Goal: Task Accomplishment & Management: Manage account settings

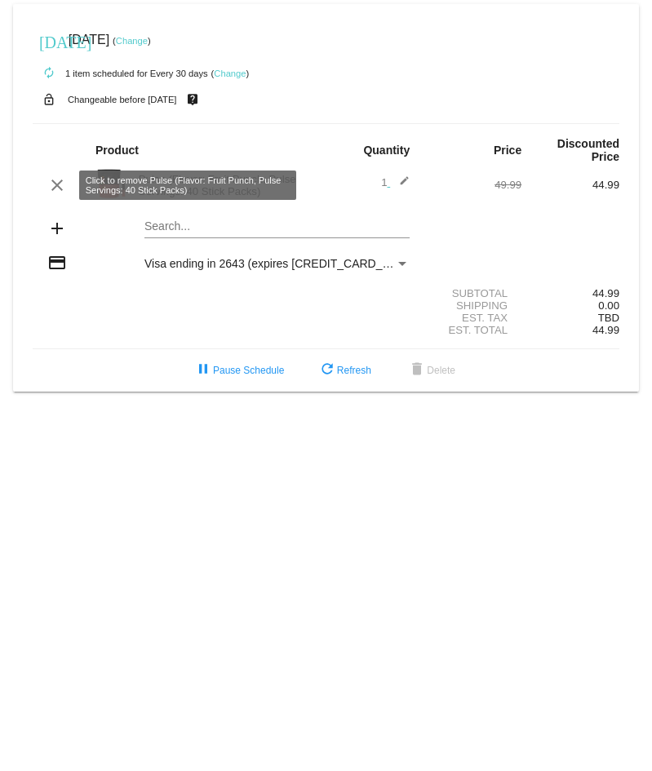
drag, startPoint x: 53, startPoint y: 187, endPoint x: 46, endPoint y: 147, distance: 40.7
click at [46, 147] on mat-card-content "Product Quantity Price Discounted Price clear Pulse (Flavor: Fruit Punch, Pulse…" at bounding box center [326, 236] width 587 height 226
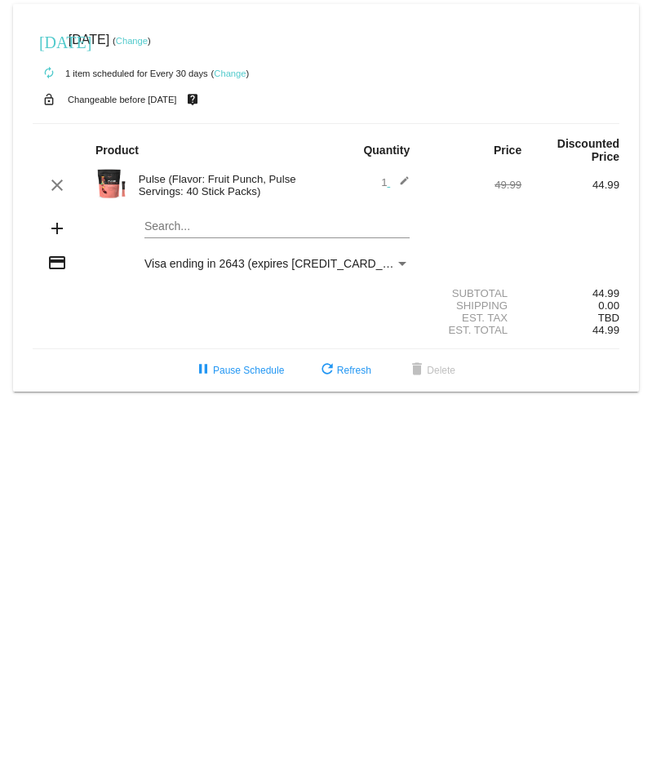
click at [227, 71] on link "Change" at bounding box center [230, 74] width 32 height 10
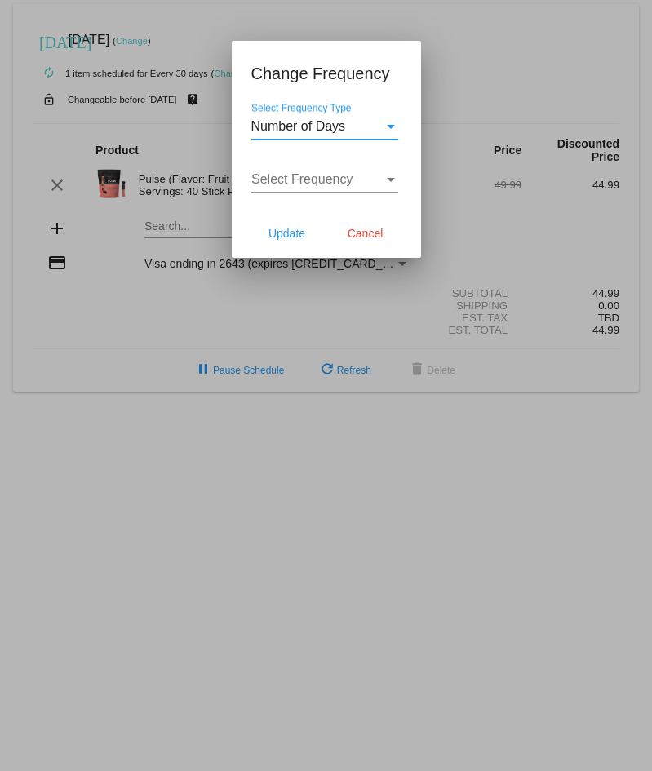
click at [312, 129] on span "Number of Days" at bounding box center [298, 126] width 95 height 14
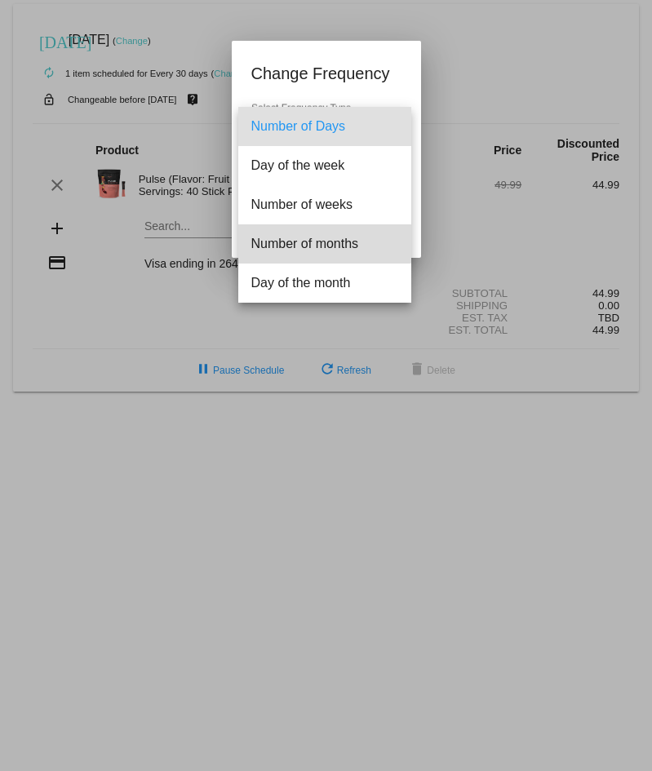
click at [321, 241] on span "Number of months" at bounding box center [324, 243] width 147 height 39
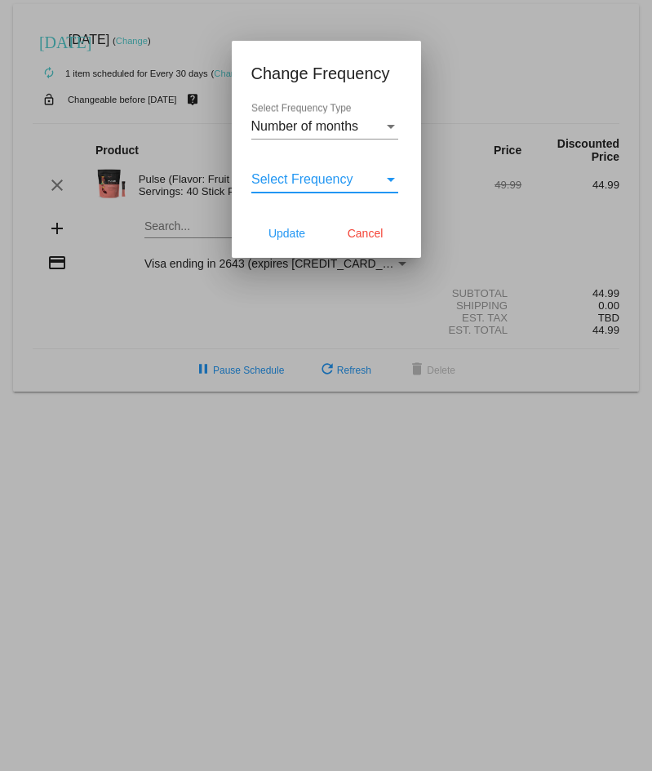
click at [290, 176] on span "Select Frequency" at bounding box center [302, 179] width 102 height 14
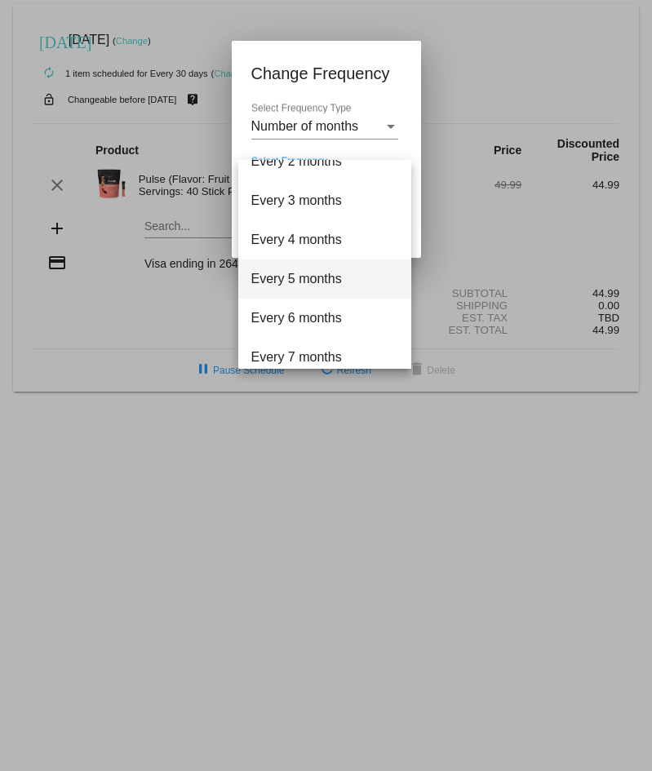
scroll to position [82, 0]
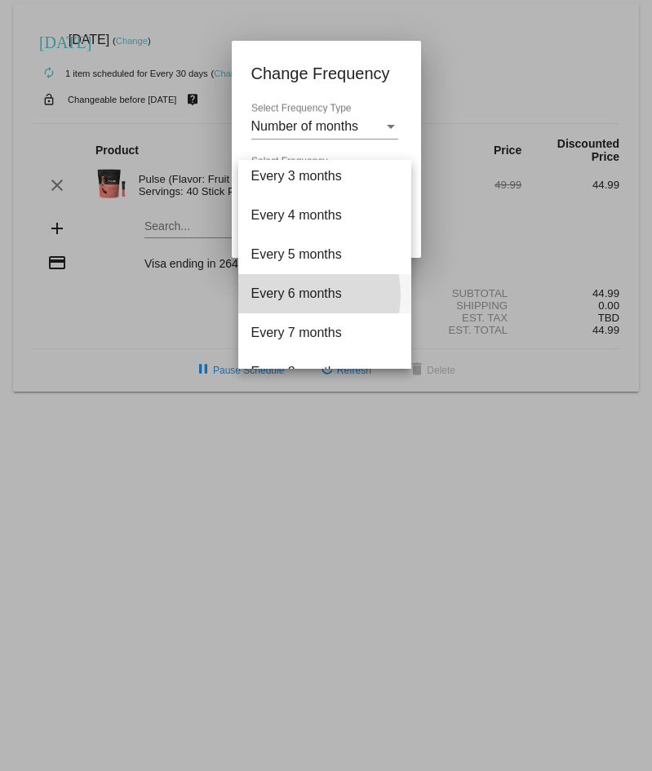
click at [294, 295] on span "Every 6 months" at bounding box center [324, 293] width 147 height 39
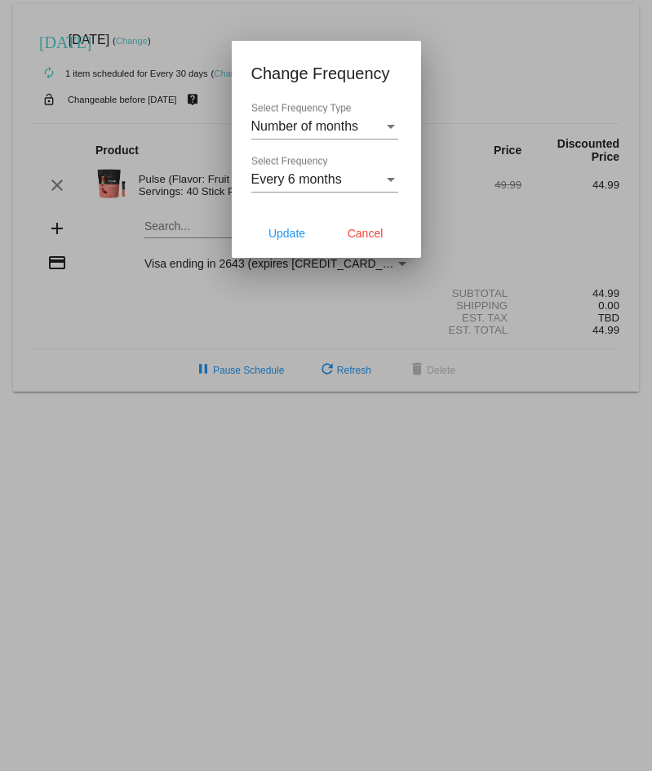
drag, startPoint x: 287, startPoint y: 233, endPoint x: 265, endPoint y: 171, distance: 66.6
click at [265, 171] on app-change-frequency-dialog "Change Frequency Number of months Select Frequency Type Every 6 months Select F…" at bounding box center [326, 158] width 150 height 197
click at [268, 169] on div "Every 6 months Select Frequency" at bounding box center [324, 174] width 147 height 37
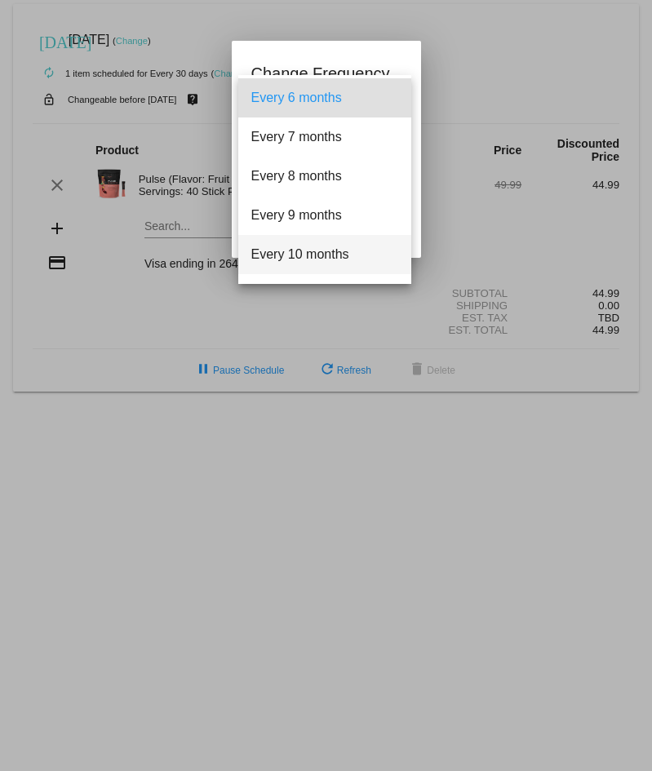
scroll to position [274, 0]
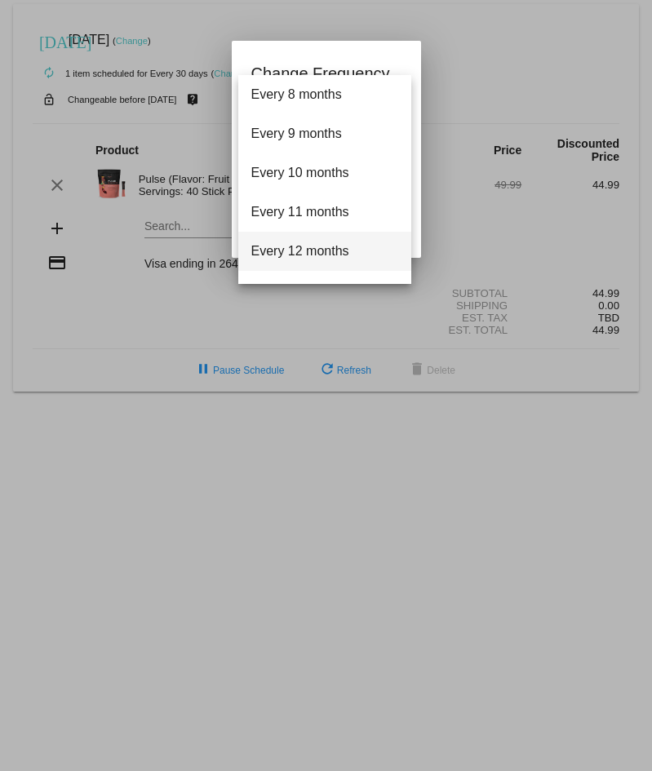
click at [304, 259] on span "Every 12 months" at bounding box center [324, 251] width 147 height 39
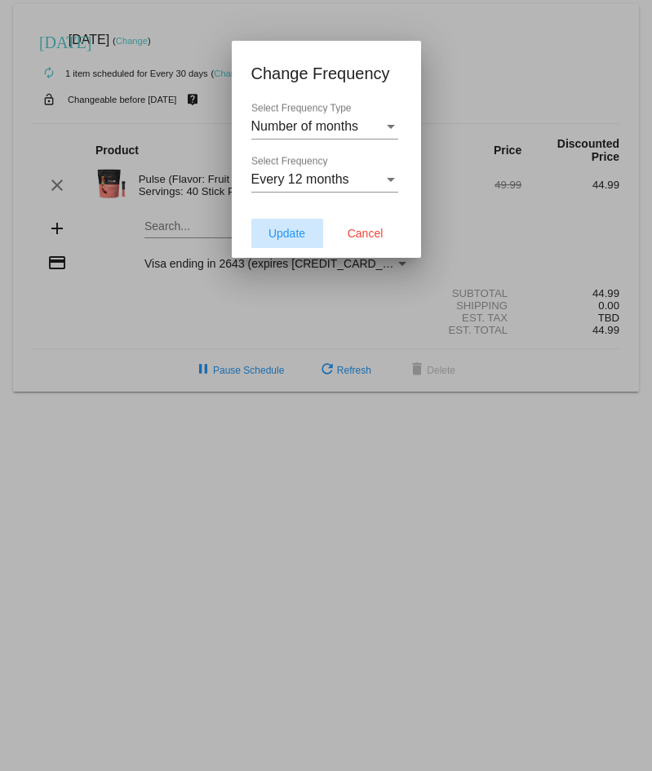
click at [300, 228] on span "Update" at bounding box center [286, 233] width 37 height 13
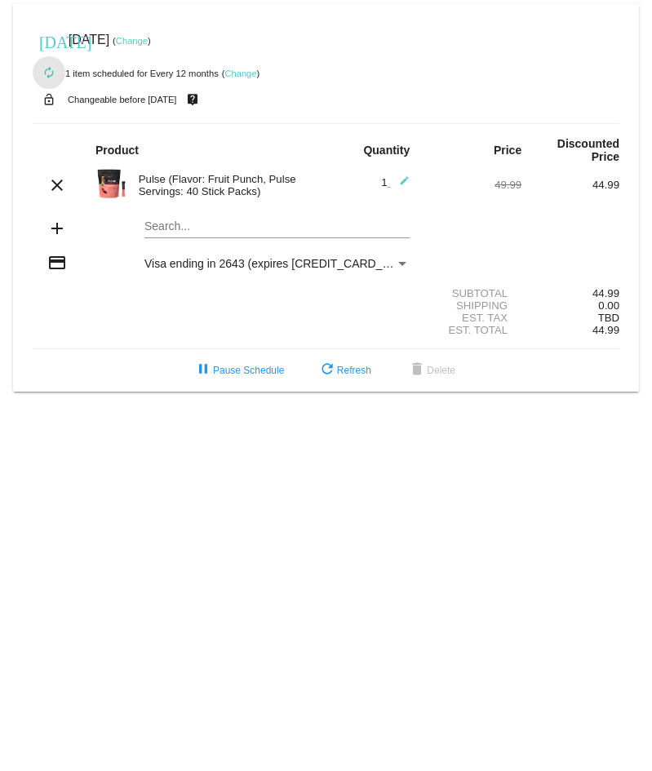
click at [49, 72] on mat-icon "autorenew" at bounding box center [49, 74] width 20 height 20
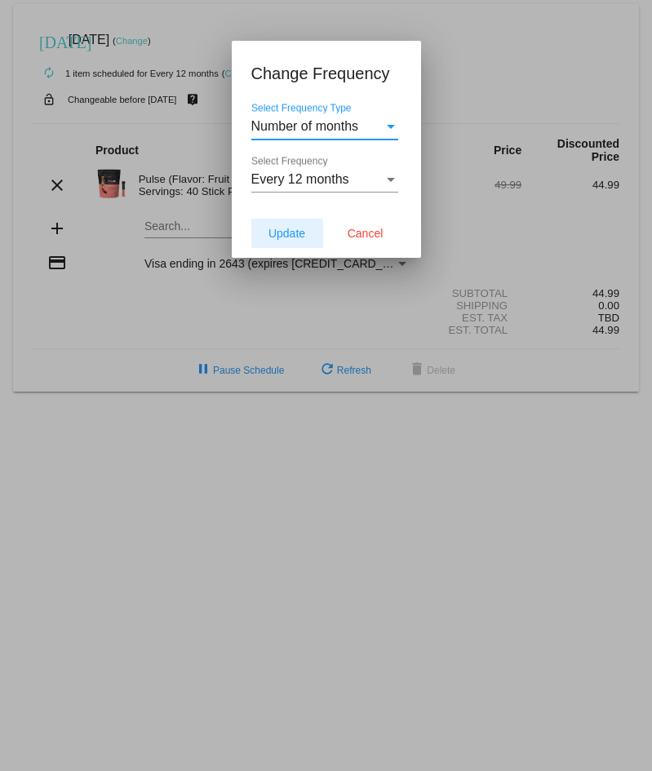
click at [274, 239] on span "Update" at bounding box center [286, 233] width 37 height 13
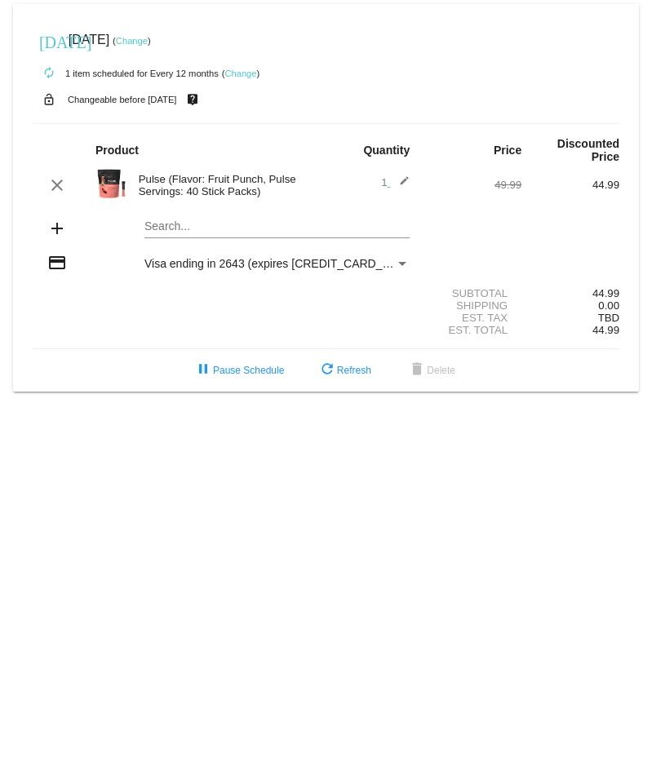
click at [148, 42] on link "Change" at bounding box center [132, 41] width 32 height 10
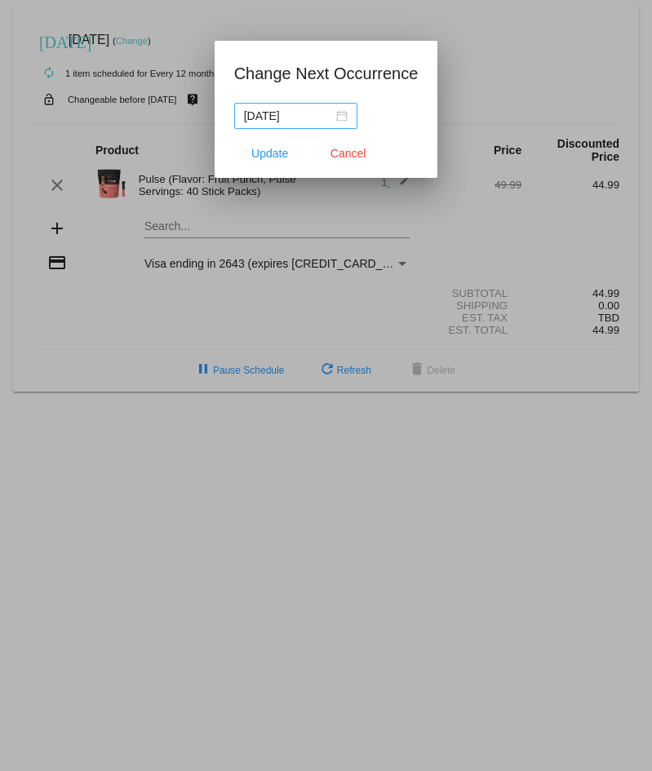
click at [339, 115] on div "[DATE]" at bounding box center [296, 116] width 104 height 18
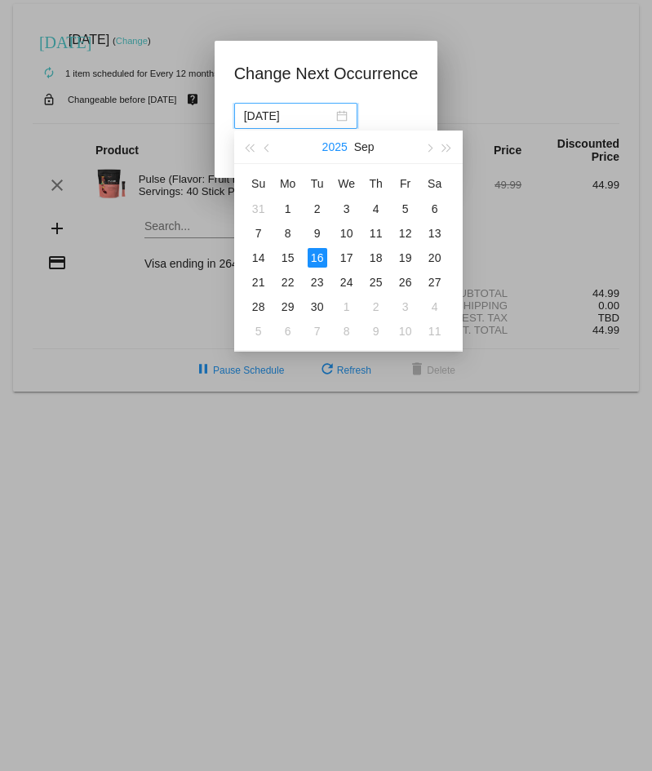
click at [329, 140] on button "2025" at bounding box center [334, 147] width 25 height 33
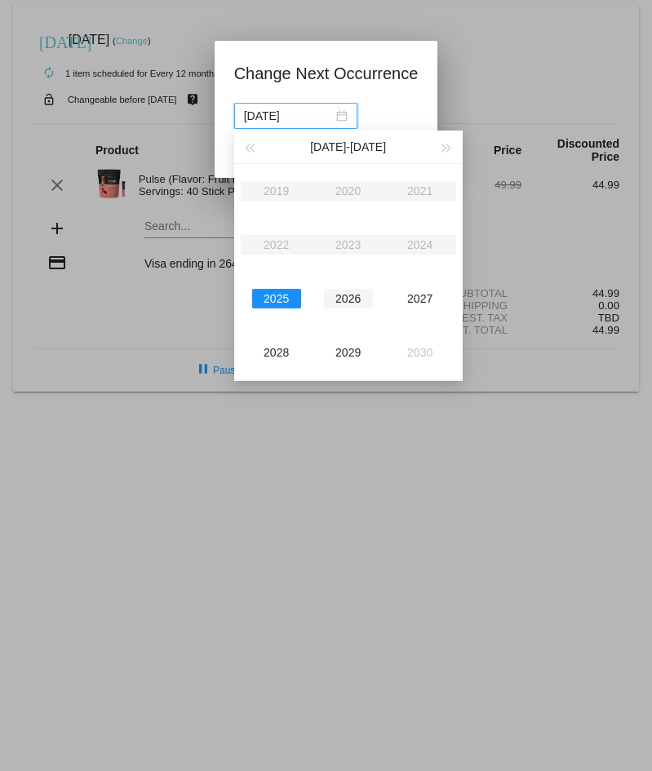
click at [349, 305] on div "2026" at bounding box center [348, 299] width 49 height 20
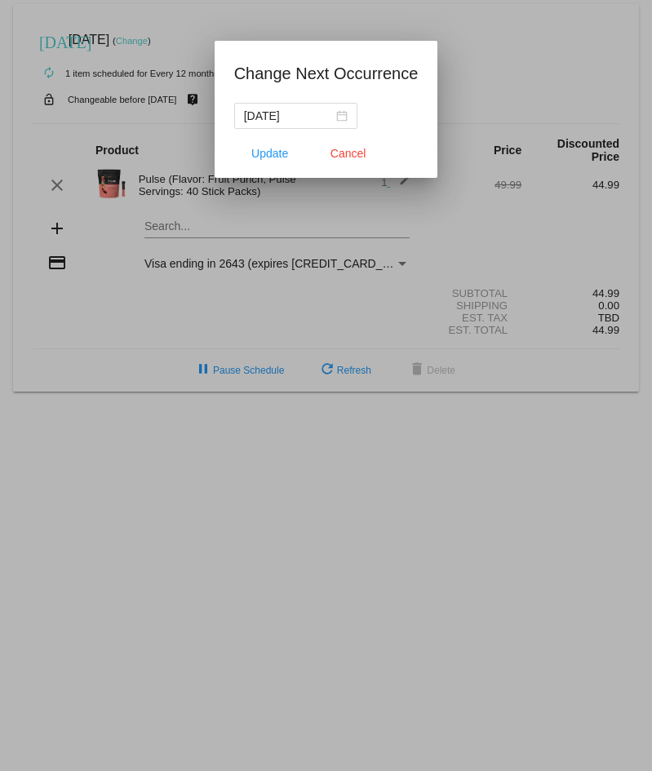
click at [375, 109] on div "[DATE]" at bounding box center [326, 116] width 184 height 26
click at [268, 154] on span "Update" at bounding box center [269, 153] width 37 height 13
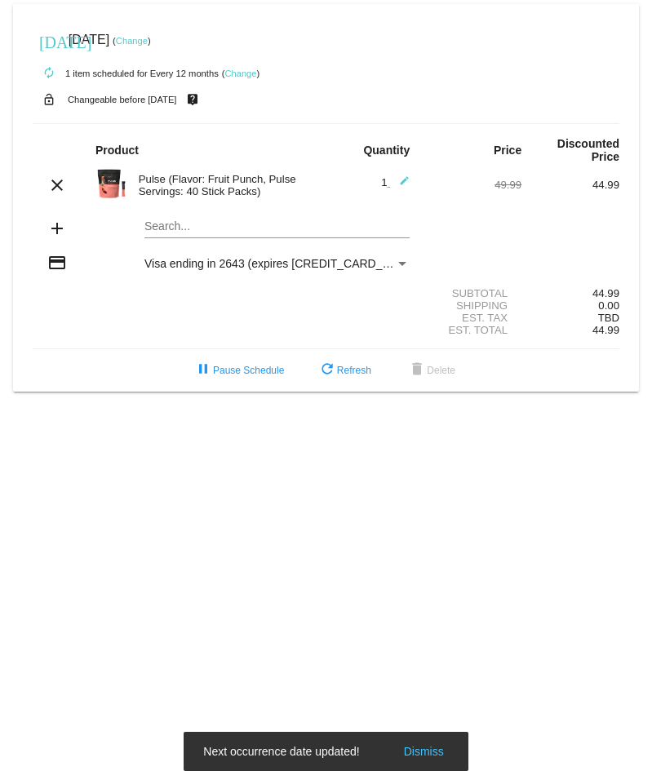
click at [148, 38] on link "Change" at bounding box center [132, 41] width 32 height 10
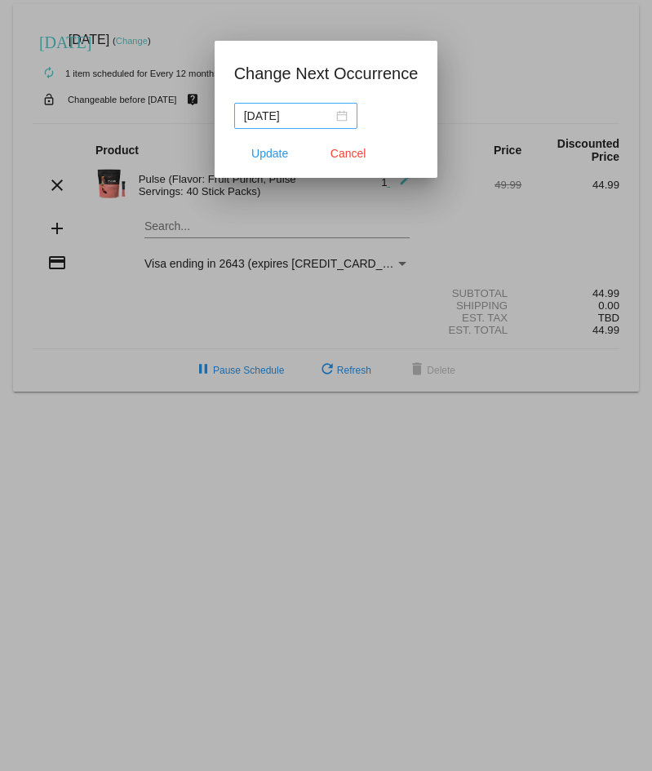
click at [340, 116] on div "2025-09-16" at bounding box center [296, 116] width 104 height 18
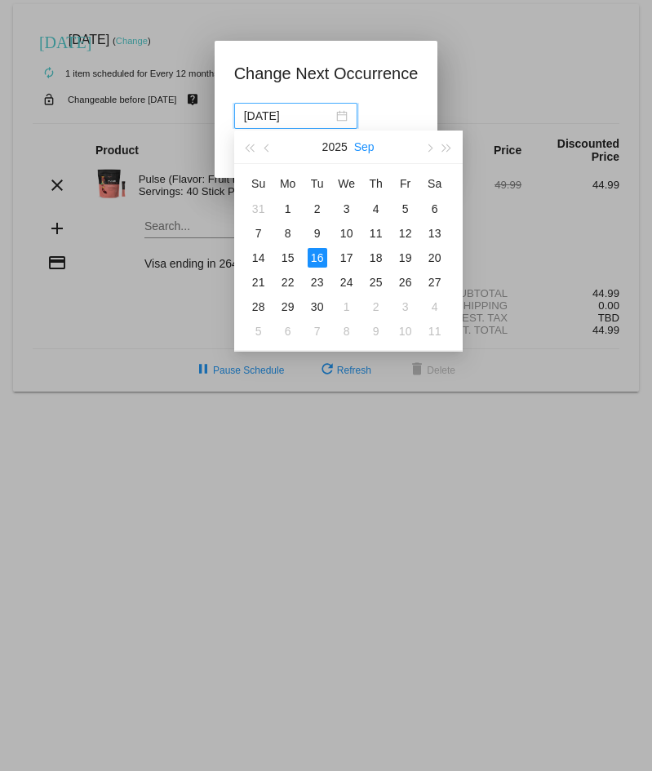
click at [372, 144] on button "Sep" at bounding box center [364, 147] width 20 height 33
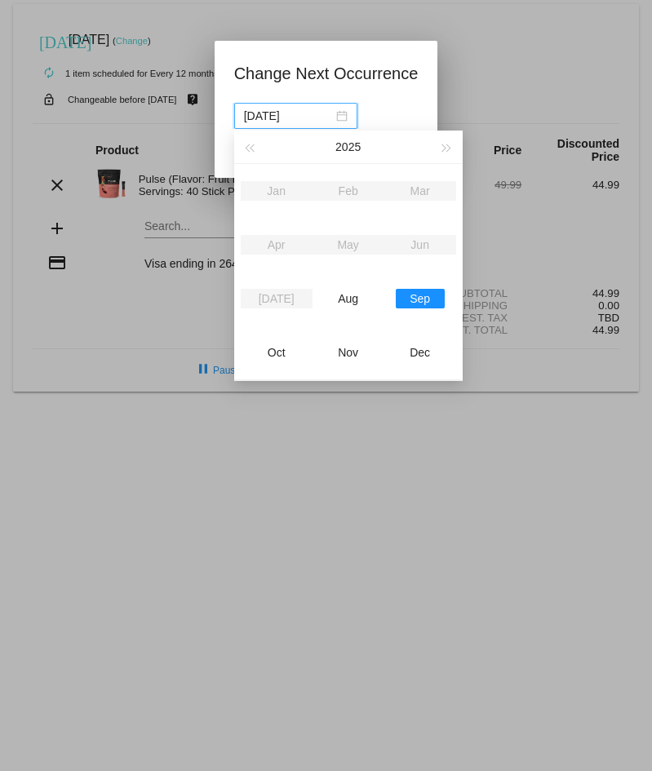
click at [440, 90] on div at bounding box center [326, 385] width 652 height 771
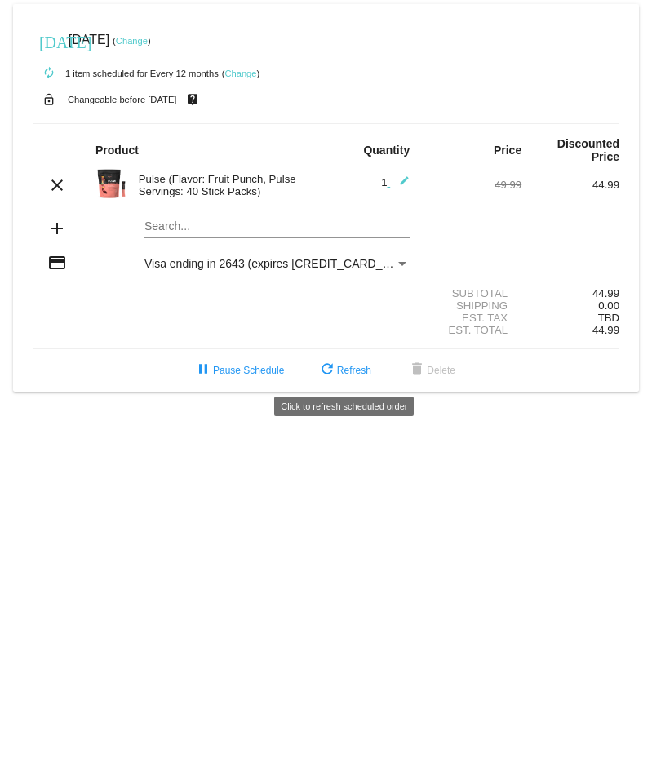
click at [329, 378] on mat-icon "refresh" at bounding box center [327, 371] width 20 height 20
